Goal: Task Accomplishment & Management: Manage account settings

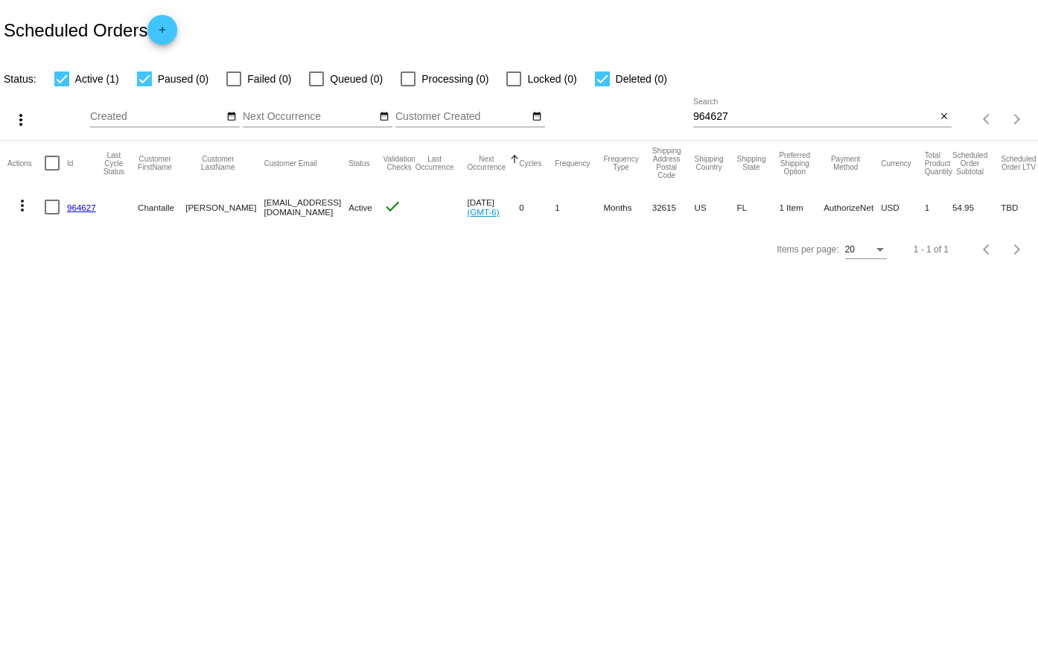
click at [773, 127] on div at bounding box center [822, 127] width 258 height 1
click at [769, 117] on input "964627" at bounding box center [814, 117] width 243 height 12
paste input "677571"
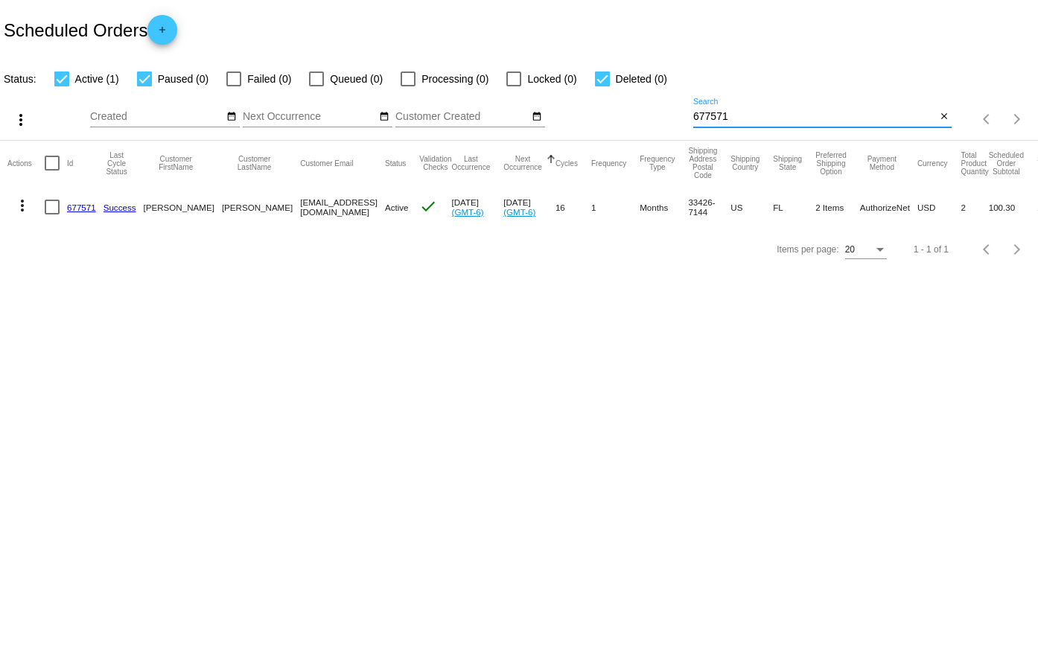
type input "677571"
click at [81, 208] on link "677571" at bounding box center [81, 208] width 29 height 10
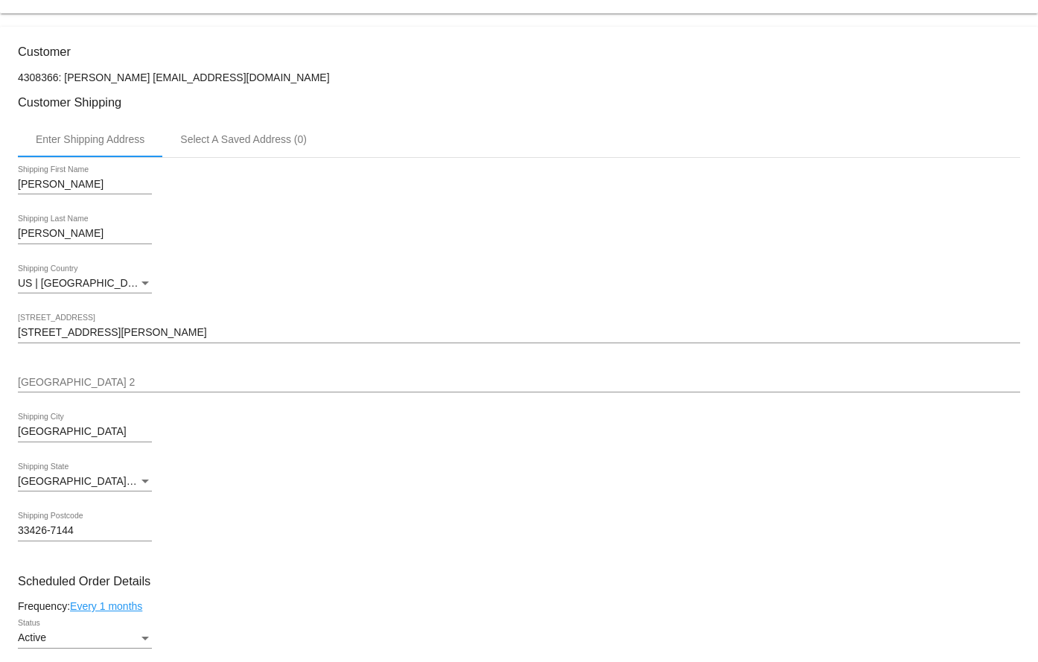
scroll to position [670, 0]
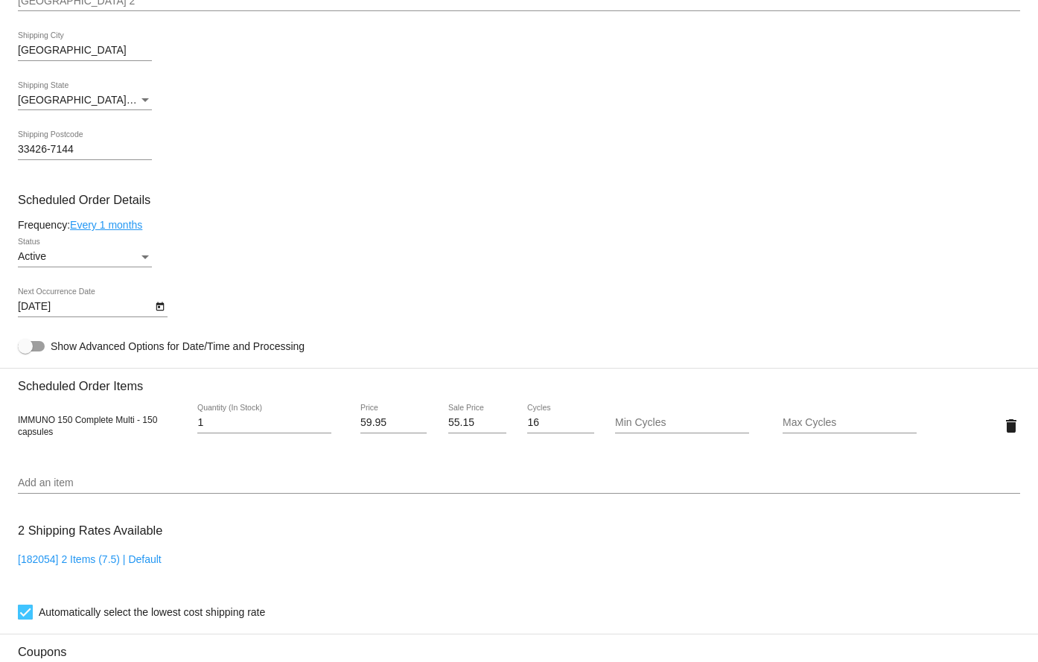
type input "1"
click at [322, 423] on input "1" at bounding box center [264, 423] width 134 height 12
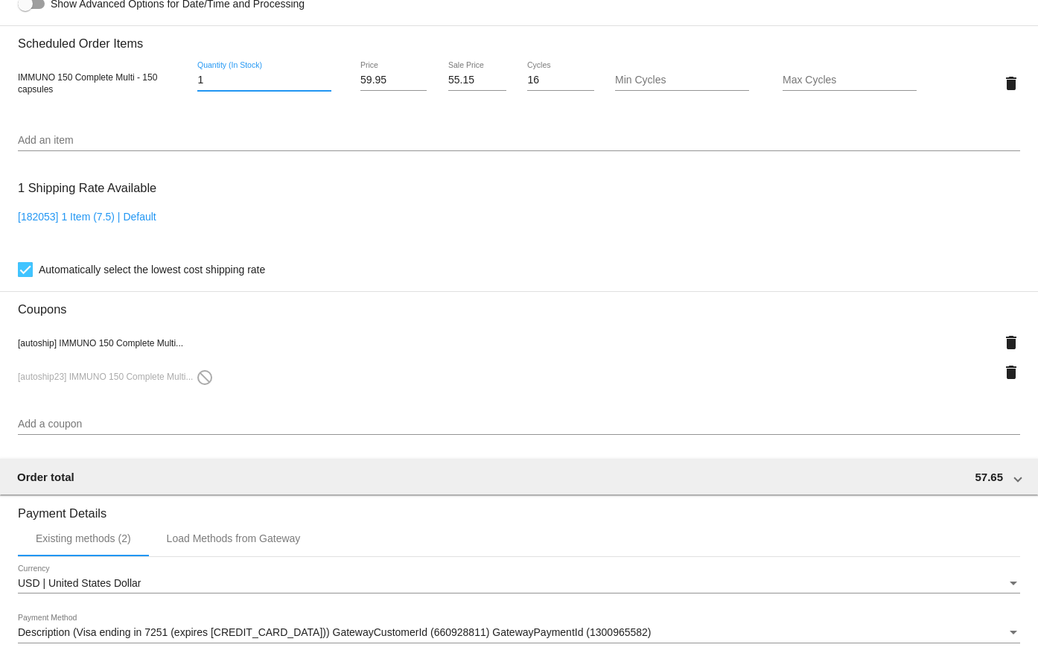
scroll to position [968, 0]
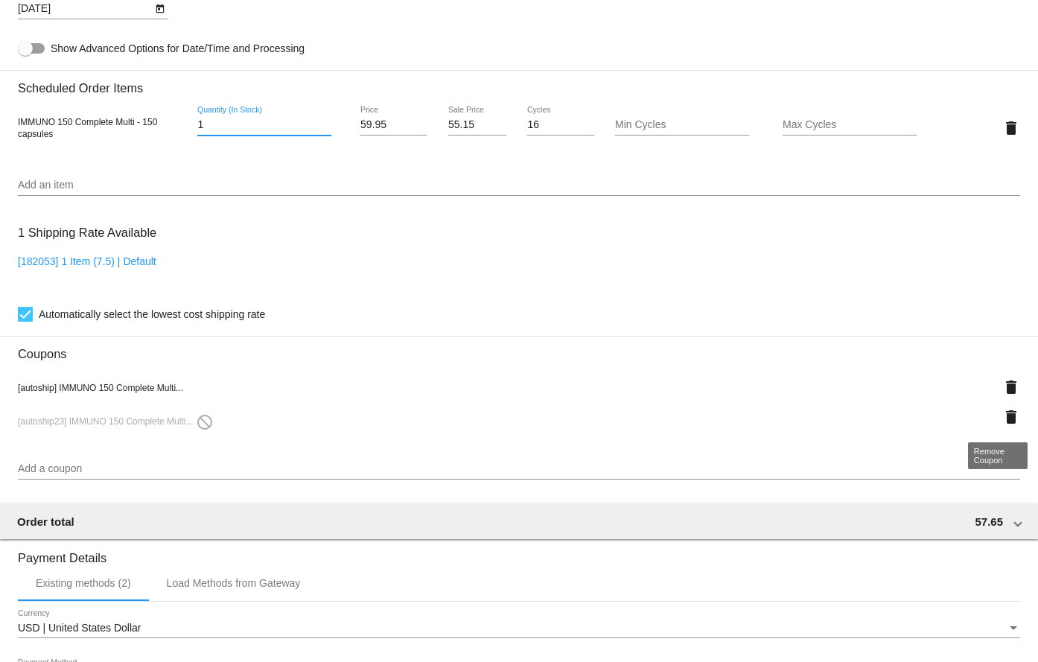
click at [1002, 418] on mat-icon "delete" at bounding box center [1011, 417] width 18 height 18
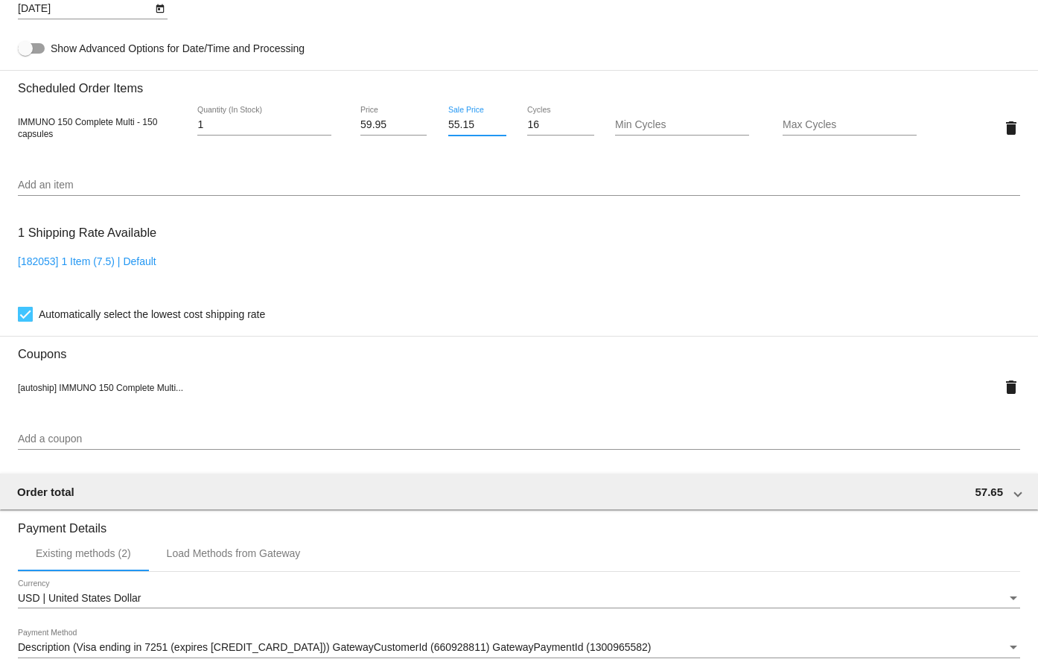
click at [466, 121] on input "55.15" at bounding box center [477, 125] width 58 height 12
click at [536, 60] on mat-card "Customer 4308366: [PERSON_NAME] [EMAIL_ADDRESS][DOMAIN_NAME] Customer Shipping …" at bounding box center [519, 118] width 1038 height 1541
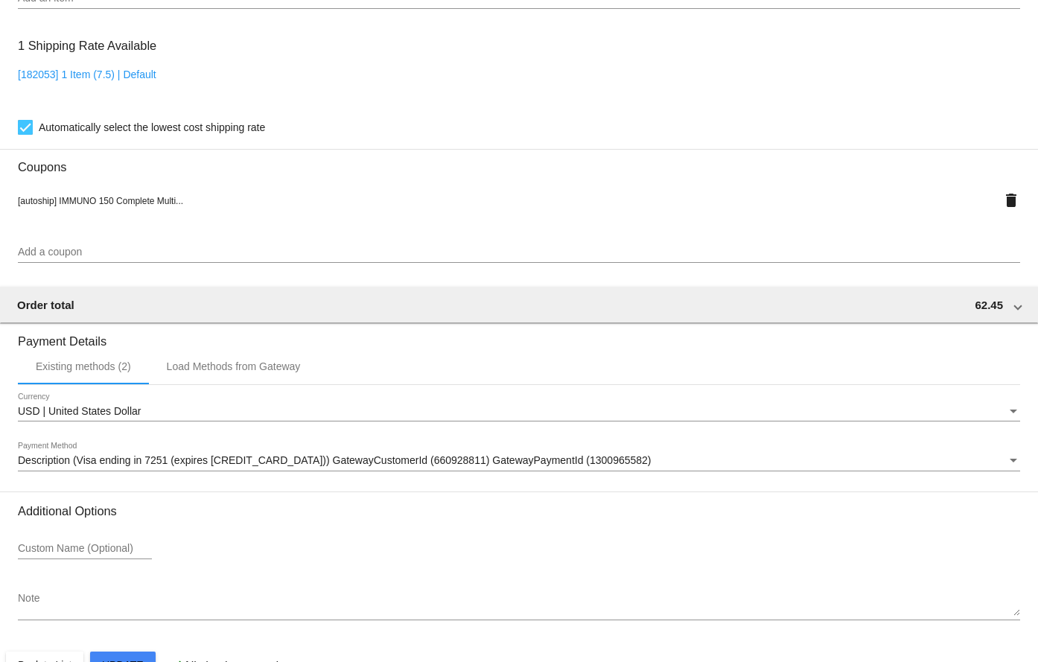
scroll to position [1195, 0]
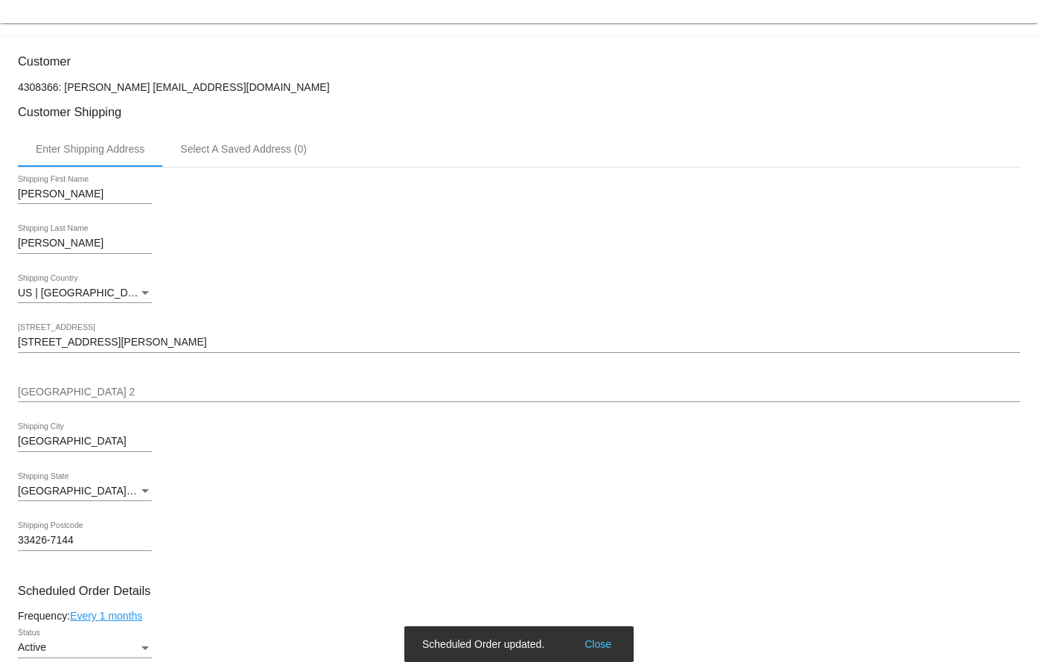
scroll to position [0, 0]
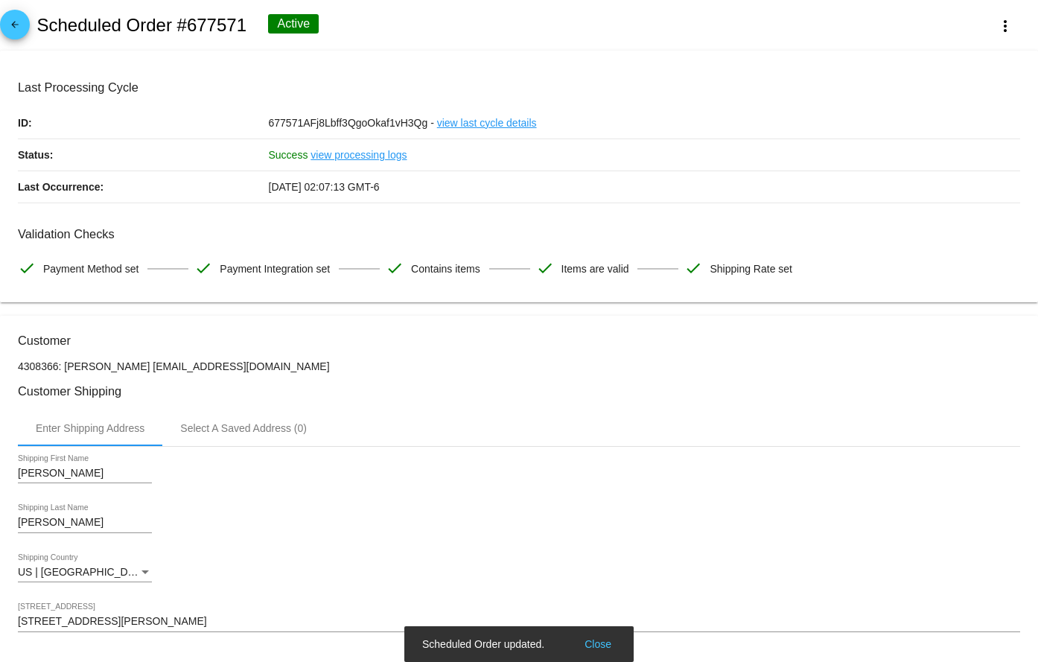
click at [19, 25] on mat-icon "arrow_back" at bounding box center [15, 28] width 18 height 18
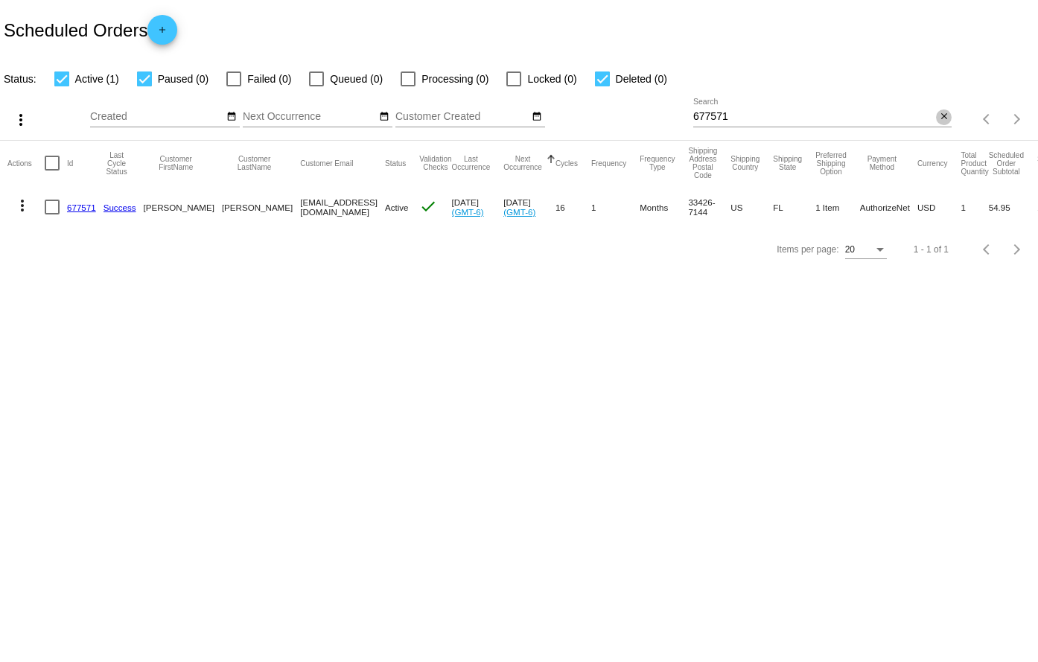
click at [943, 121] on mat-icon "close" at bounding box center [944, 117] width 10 height 12
